Goal: Task Accomplishment & Management: Manage account settings

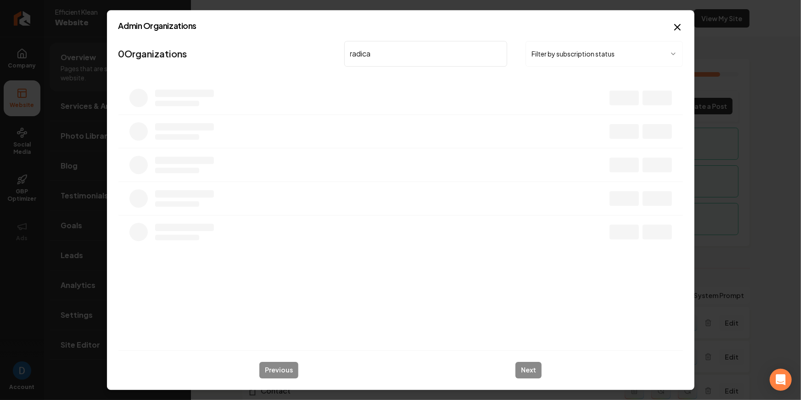
type input "radical"
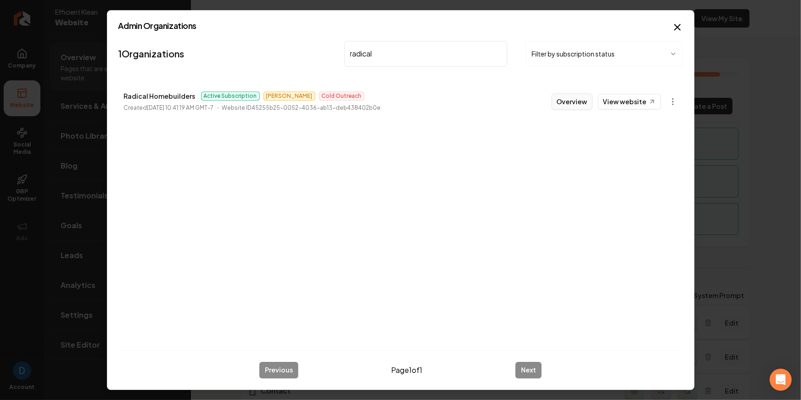
click at [579, 100] on button "Overview" at bounding box center [572, 101] width 41 height 17
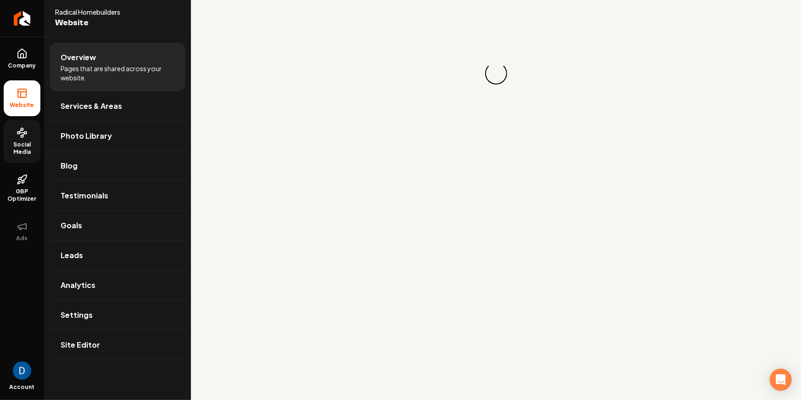
click at [27, 152] on span "Social Media" at bounding box center [22, 148] width 37 height 15
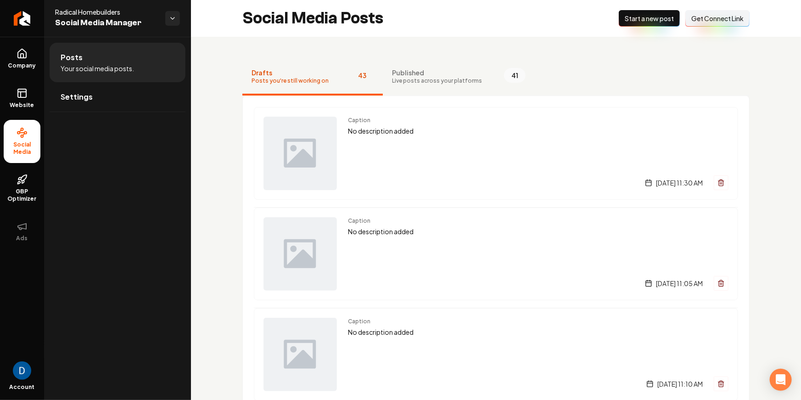
click at [739, 17] on span "Get Connect Link" at bounding box center [717, 18] width 52 height 9
click at [434, 70] on span "Published" at bounding box center [437, 72] width 90 height 9
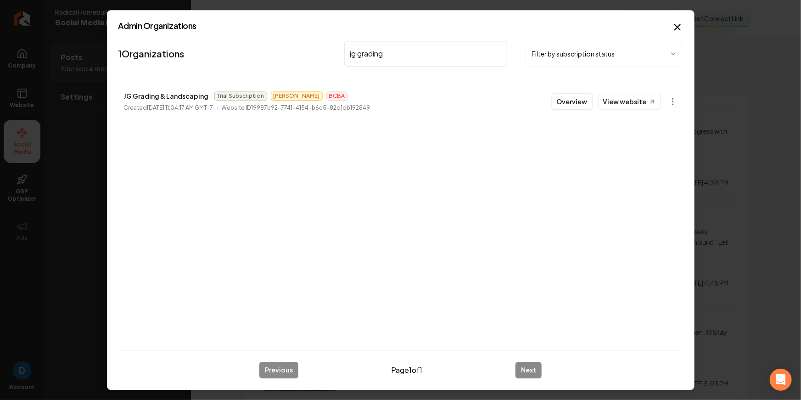
type input "jg grading"
click at [161, 96] on p "JG Grading & Landscaping" at bounding box center [166, 95] width 85 height 11
copy p "JG Grading & Landscaping"
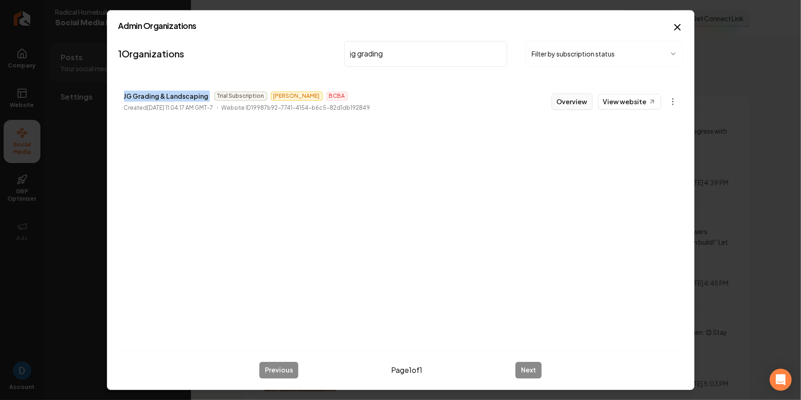
click at [586, 99] on button "Overview" at bounding box center [572, 101] width 41 height 17
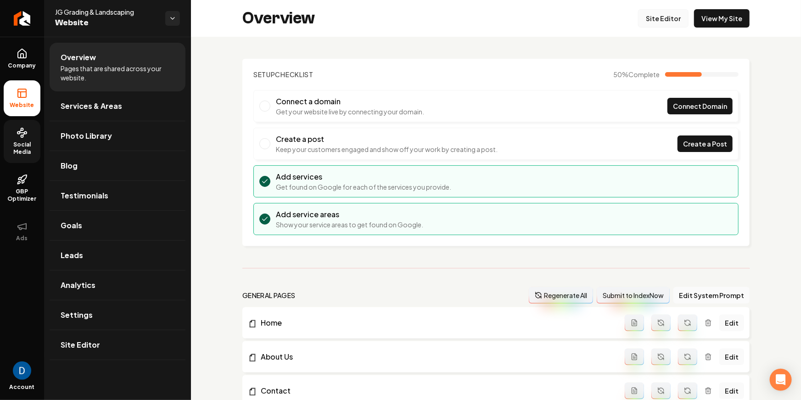
click at [667, 11] on link "Site Editor" at bounding box center [663, 18] width 50 height 18
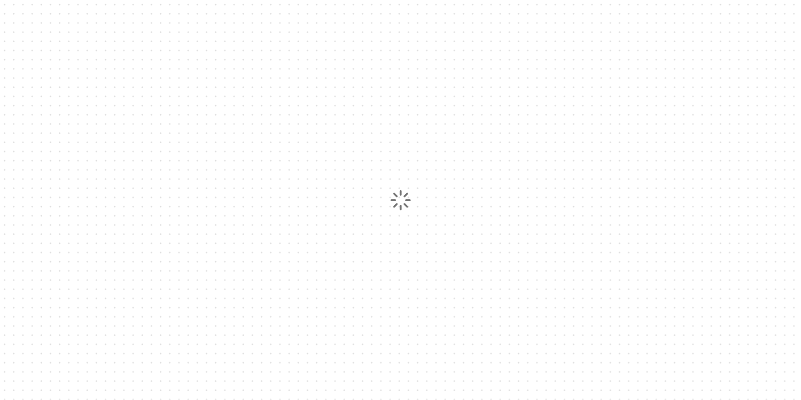
click at [661, 17] on div at bounding box center [400, 200] width 801 height 400
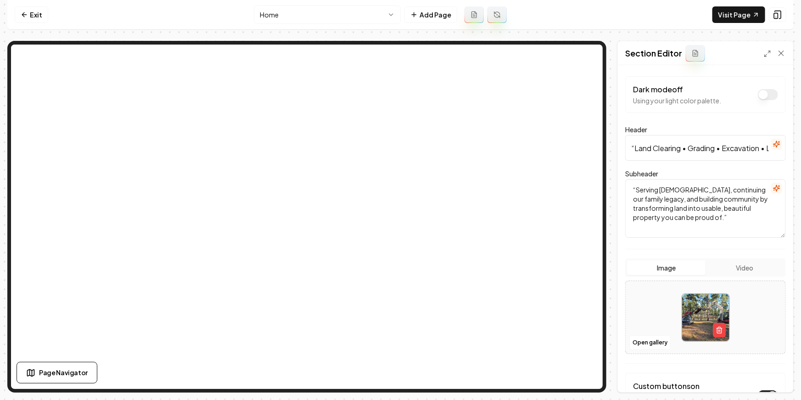
click at [633, 150] on input "“Land Clearing • Grading • Excavation • Landscaping — Done Right”" at bounding box center [705, 148] width 161 height 26
click at [747, 151] on input "Land Clearing • Grading • Excavation • Landscaping — Done Right”" at bounding box center [705, 148] width 161 height 26
type input "Land Clearing • Grading • Excavation • Landscaping — Done Right"
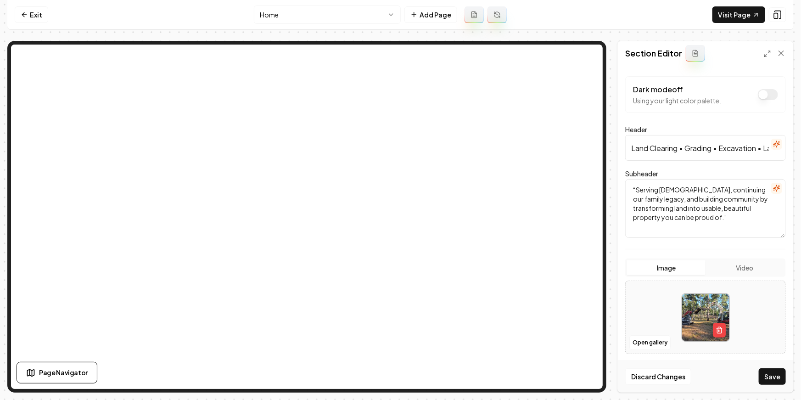
click at [636, 191] on textarea "“Serving God, continuing our family legacy, and building community by transform…" at bounding box center [705, 208] width 161 height 59
type textarea "Serving God, continuing our family legacy, and building community by transformi…"
click at [780, 373] on button "Save" at bounding box center [772, 376] width 27 height 17
